Goal: Task Accomplishment & Management: Complete application form

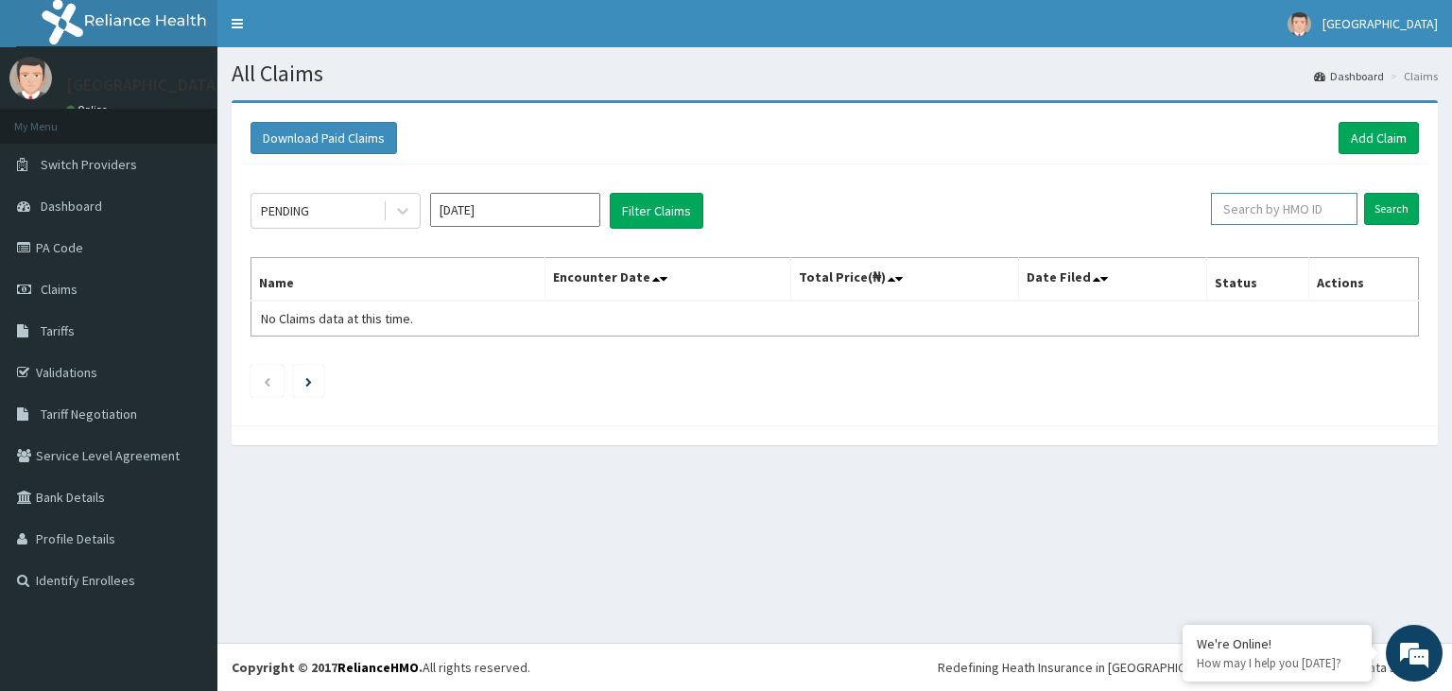
paste input "SSV/10044/B"
click at [1236, 216] on input "SSV/10044/B" at bounding box center [1253, 209] width 133 height 32
type input "SSV/10044/B"
click at [1394, 206] on input "Search" at bounding box center [1391, 209] width 55 height 32
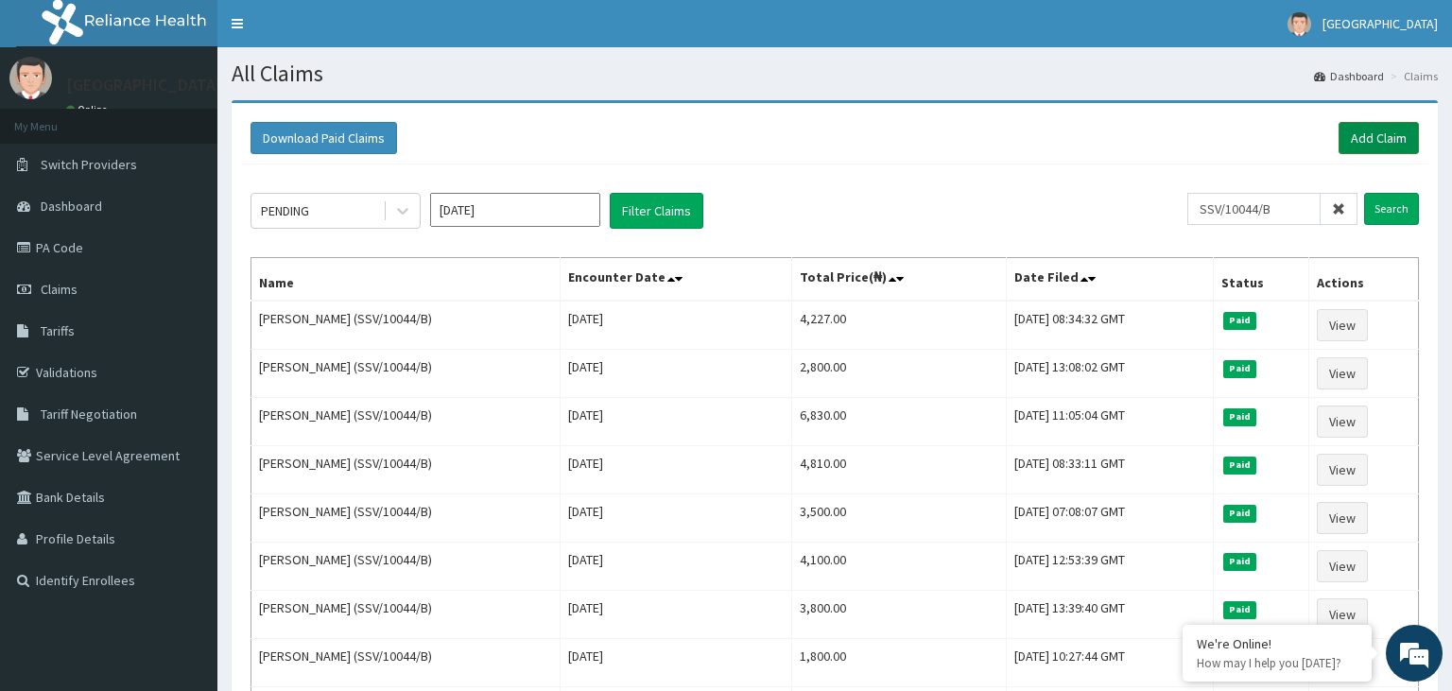
click at [1359, 138] on link "Add Claim" at bounding box center [1379, 138] width 80 height 32
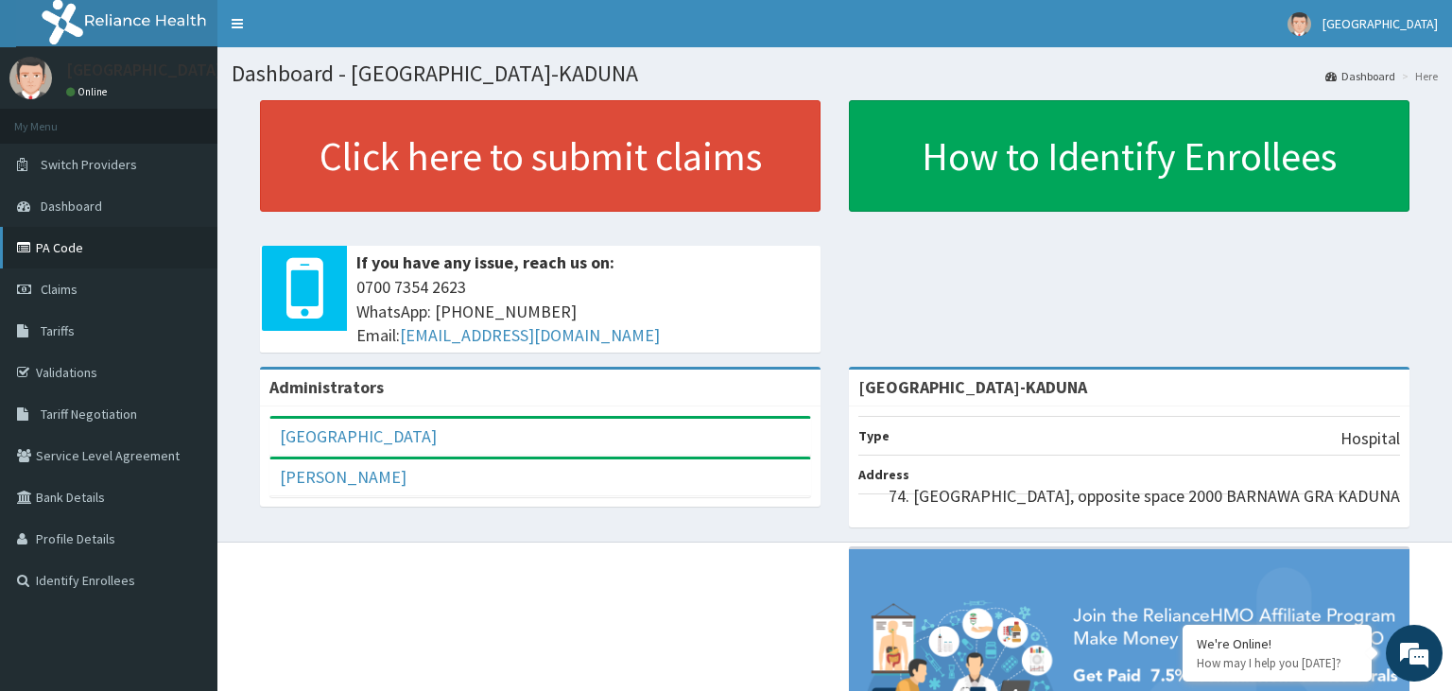
click at [62, 244] on link "PA Code" at bounding box center [108, 248] width 217 height 42
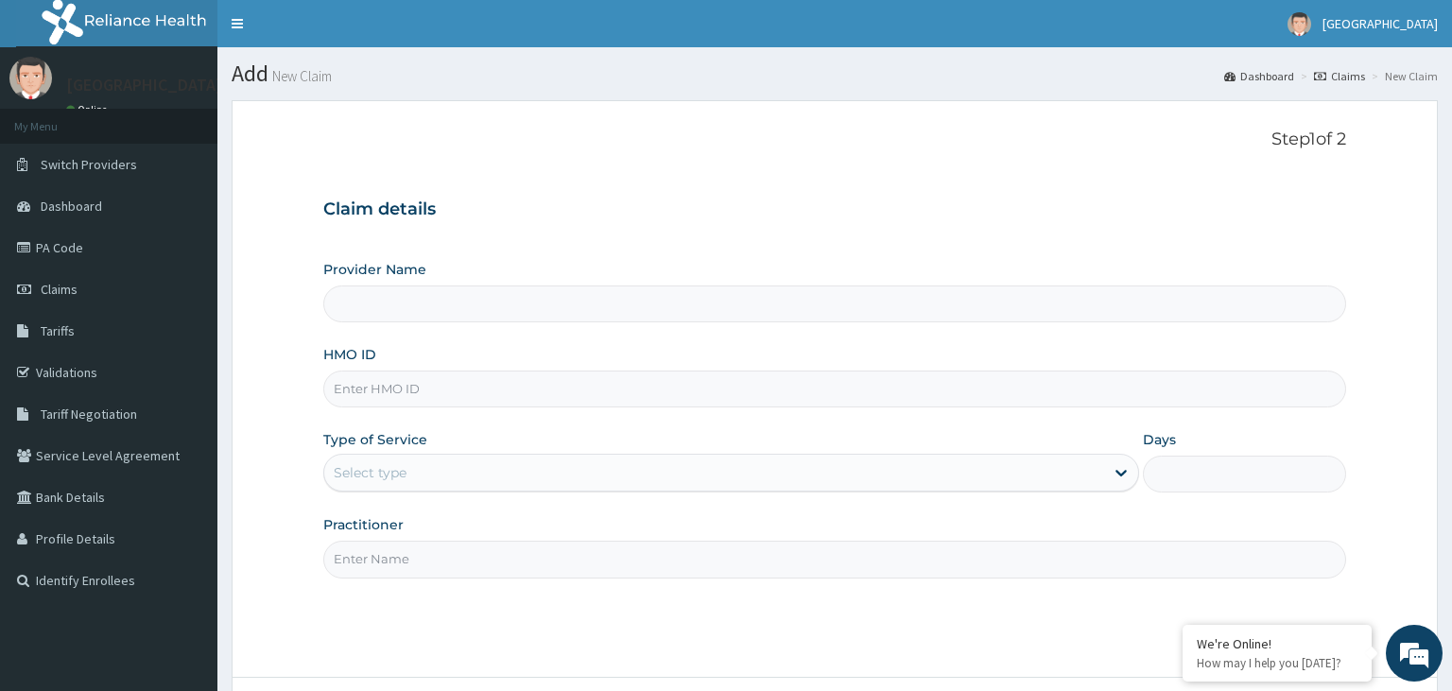
type input "[GEOGRAPHIC_DATA]-KADUNA"
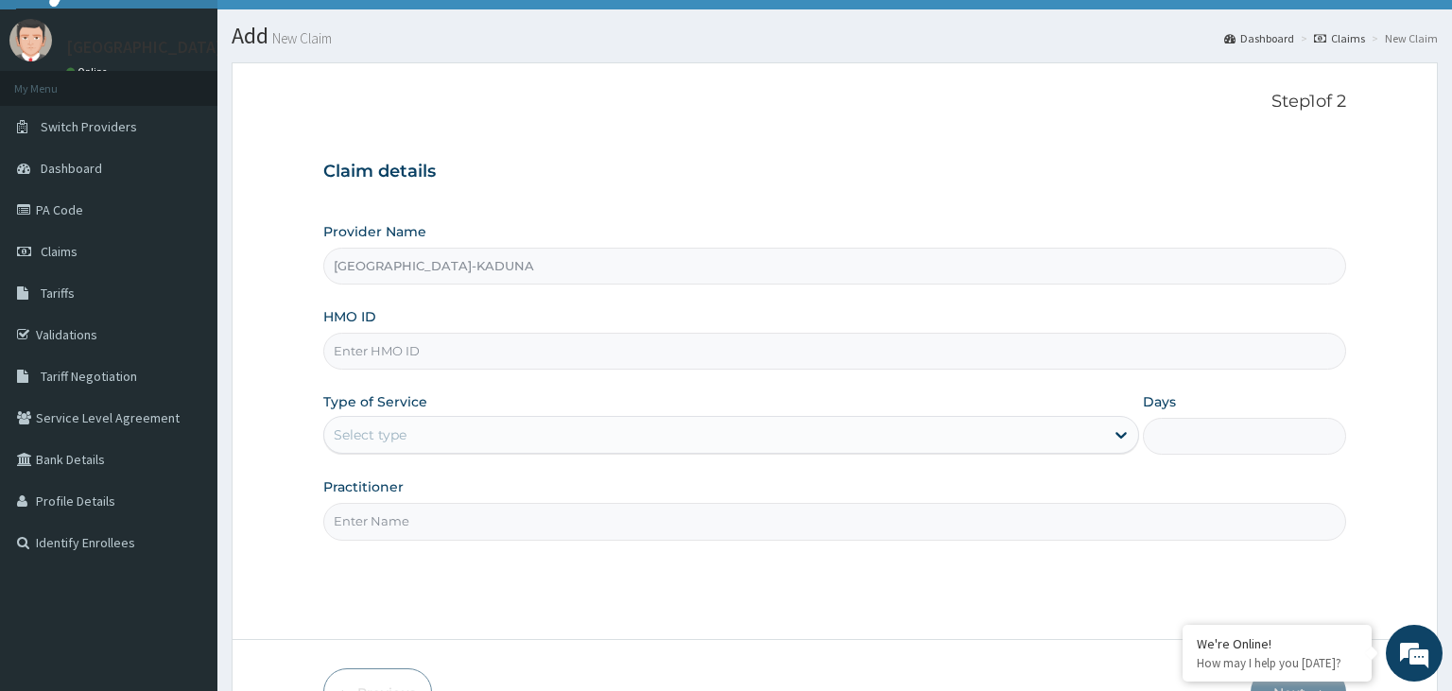
drag, startPoint x: 336, startPoint y: 360, endPoint x: 323, endPoint y: 352, distance: 14.9
paste input "SSV/10044/B"
click at [364, 355] on input "SSV/10044/B" at bounding box center [835, 351] width 1024 height 37
type input "SSV/10044/B"
click at [516, 451] on div "Select type" at bounding box center [731, 435] width 816 height 38
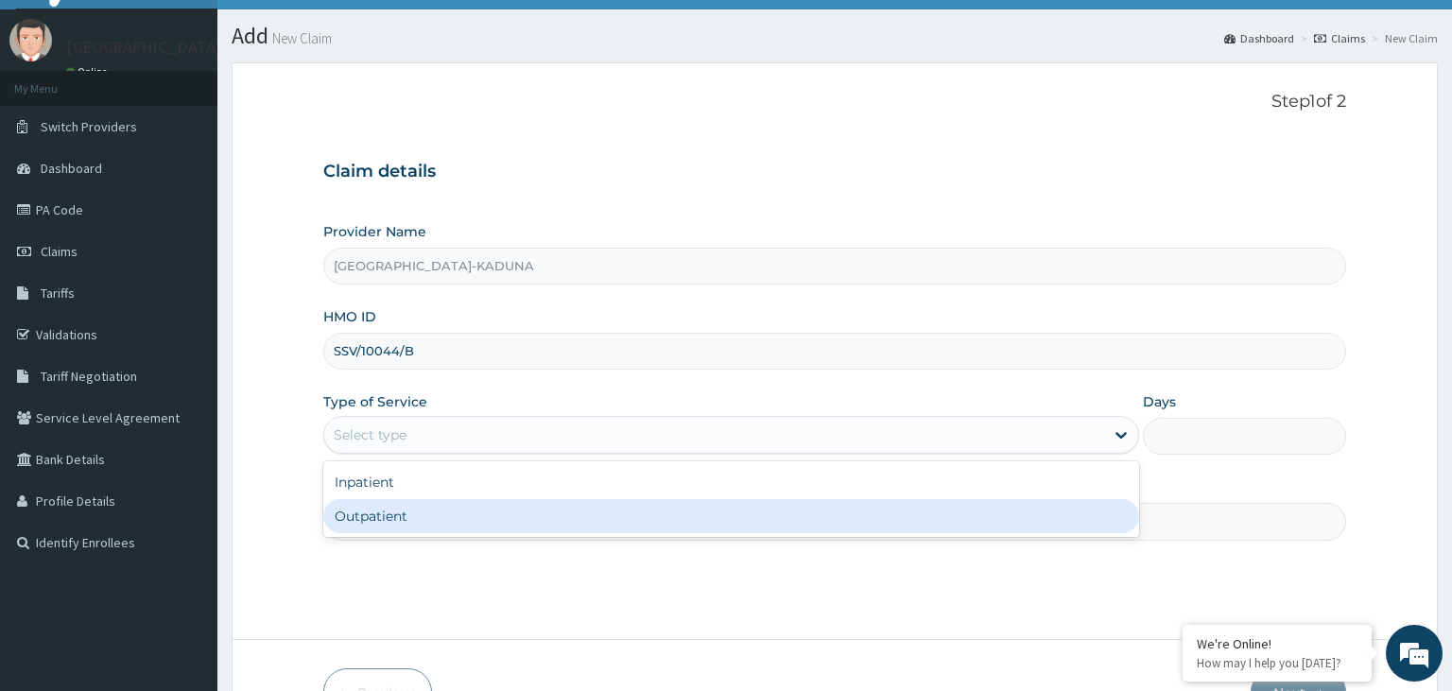
click at [485, 516] on div "Outpatient" at bounding box center [731, 516] width 816 height 34
type input "1"
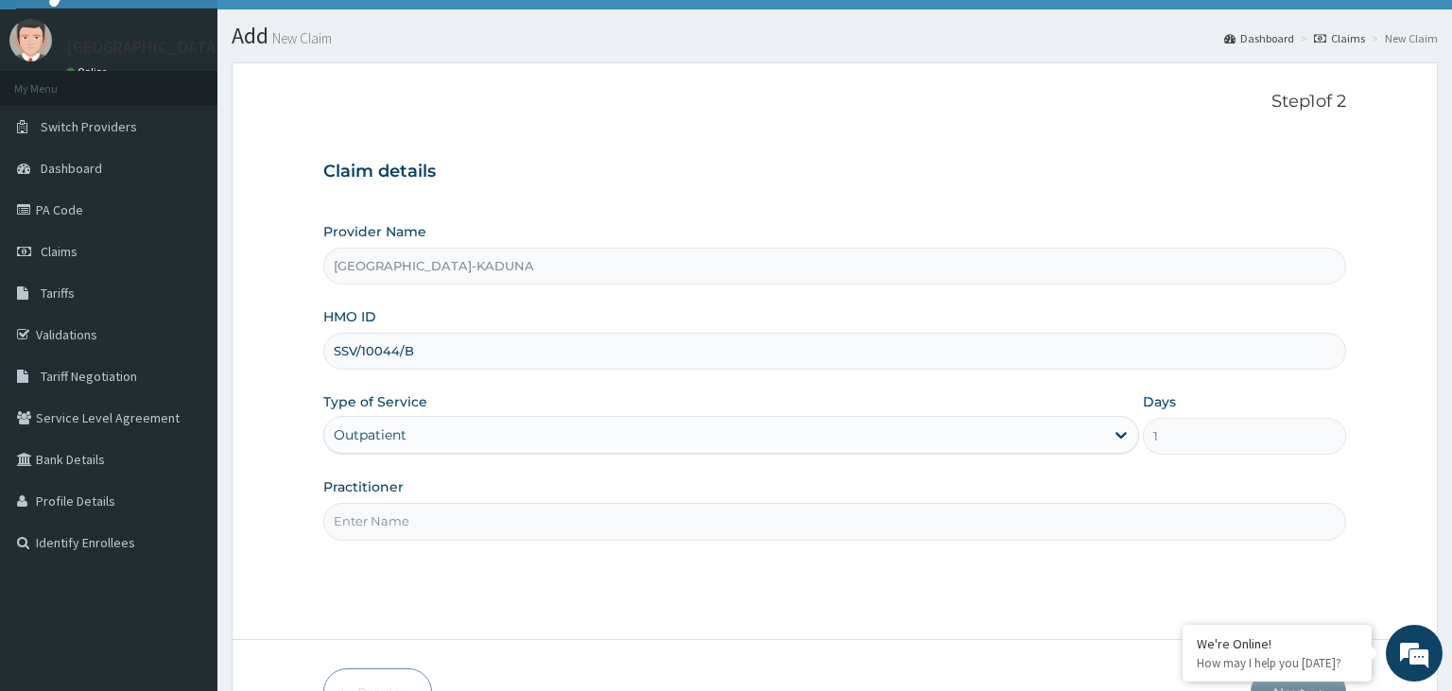
click at [485, 516] on input "Practitioner" at bounding box center [835, 521] width 1024 height 37
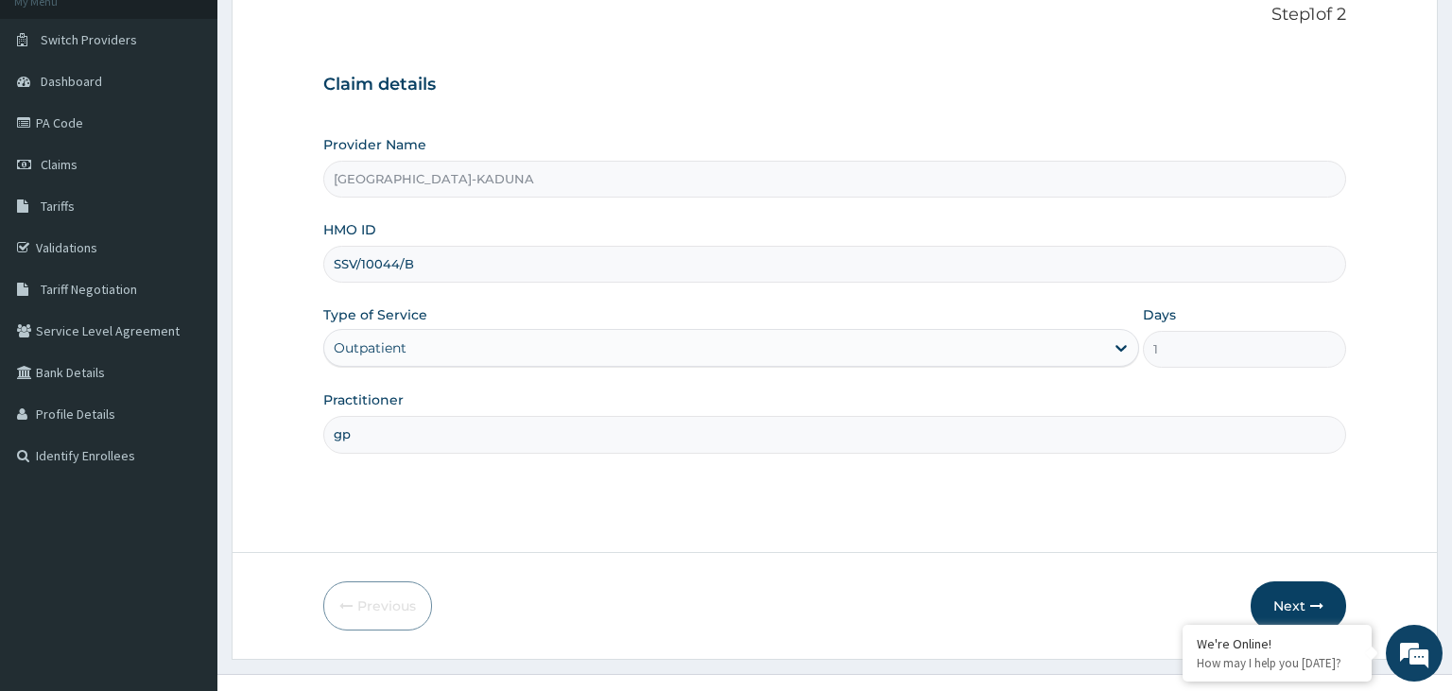
scroll to position [155, 0]
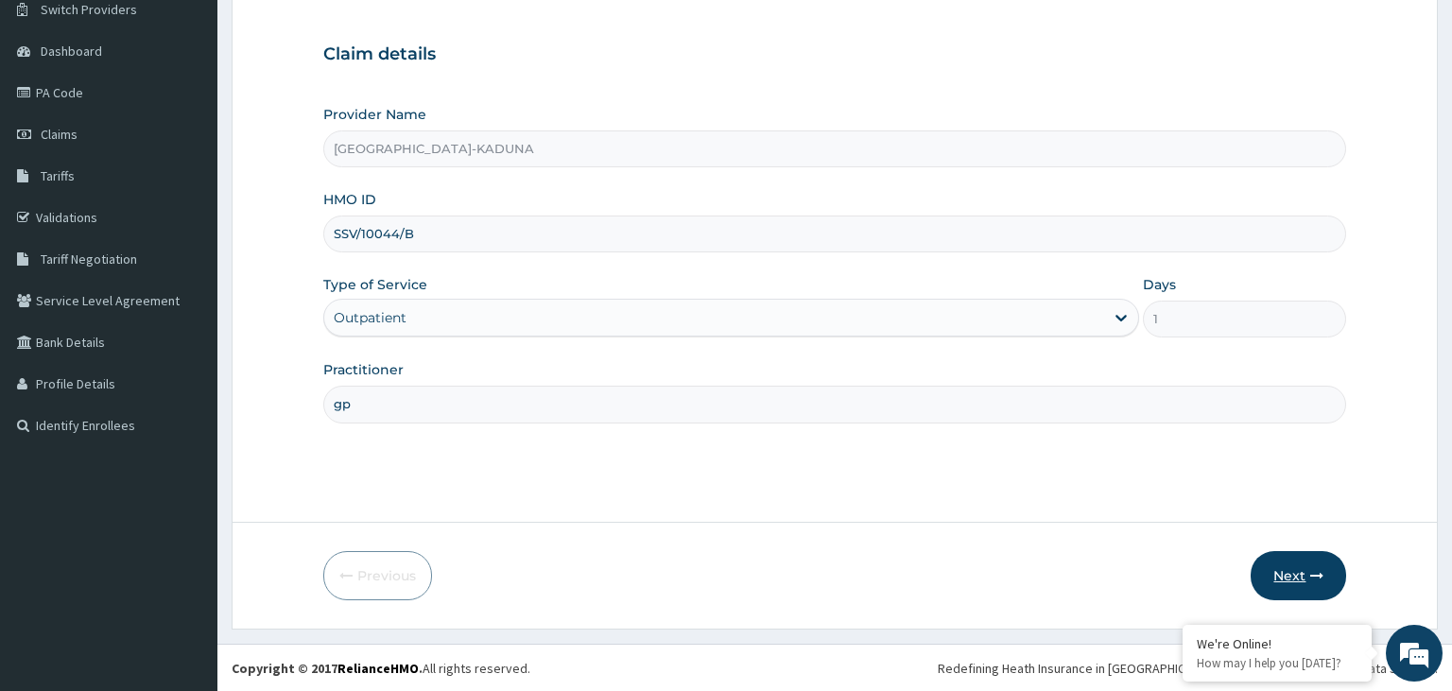
type input "gp"
click at [1287, 578] on button "Next" at bounding box center [1298, 575] width 95 height 49
